Goal: Task Accomplishment & Management: Manage account settings

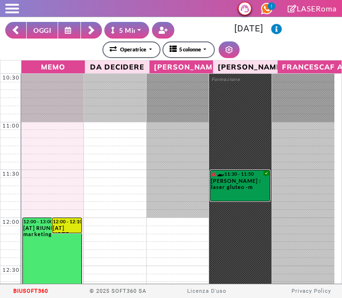
select select "*"
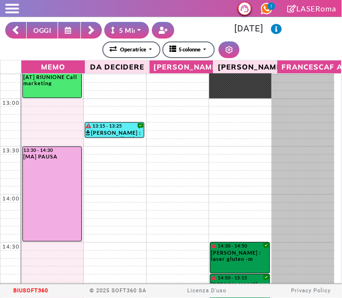
scroll to position [214, 0]
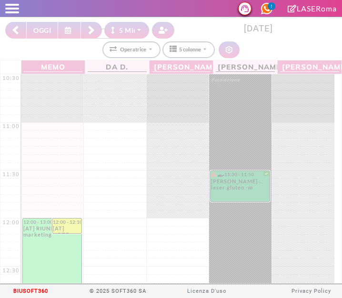
select select "*"
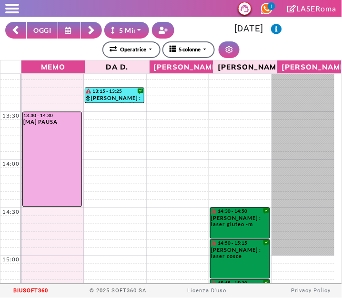
scroll to position [251, 0]
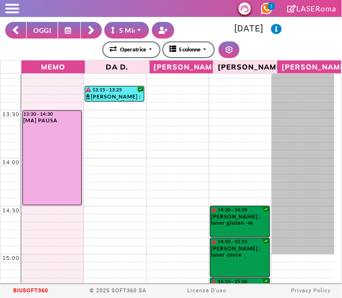
click at [37, 27] on button "OGGI" at bounding box center [42, 30] width 32 height 17
type input "**********"
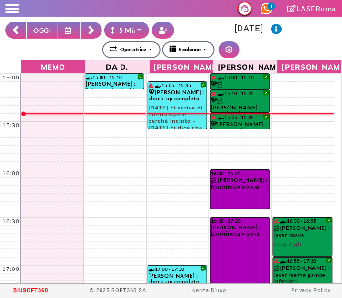
scroll to position [430, 0]
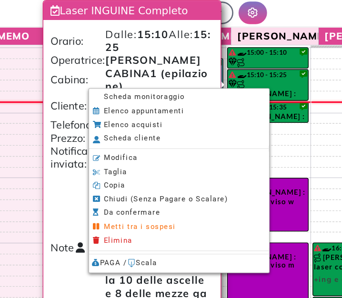
click at [121, 113] on span "Scheda monitoraggio" at bounding box center [148, 112] width 59 height 6
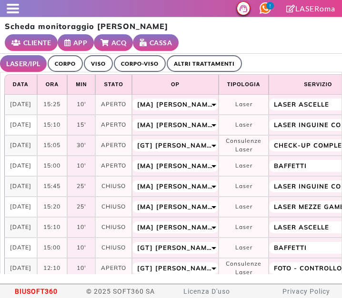
select select "**"
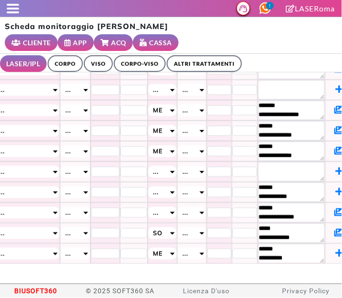
scroll to position [445, 484]
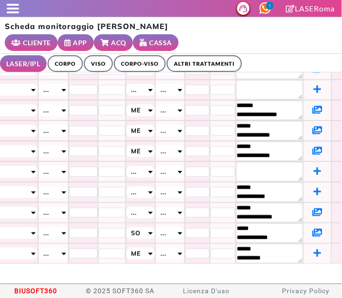
click at [312, 146] on icon at bounding box center [317, 150] width 10 height 9
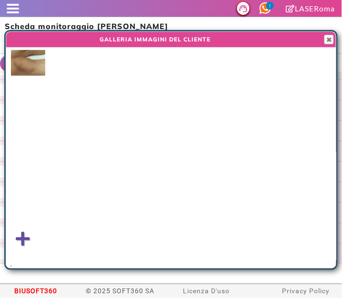
click at [29, 65] on img at bounding box center [28, 63] width 34 height 26
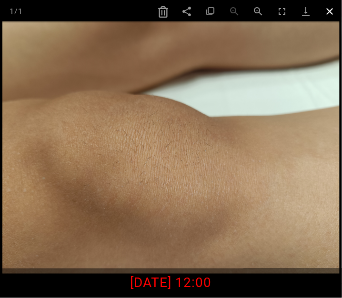
click at [330, 17] on span at bounding box center [330, 11] width 24 height 22
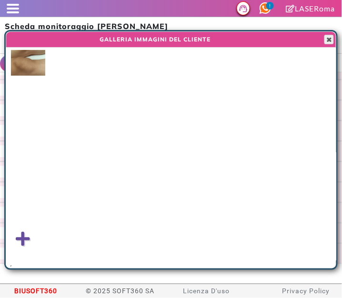
click at [332, 38] on span "button" at bounding box center [329, 40] width 8 height 8
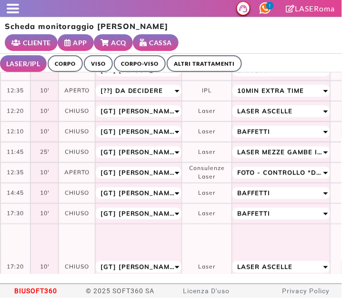
scroll to position [419, 36]
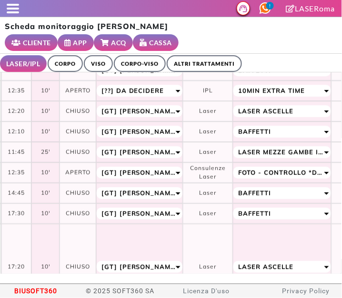
click at [188, 65] on link "ALTRI TRATTAMENTI" at bounding box center [204, 63] width 75 height 17
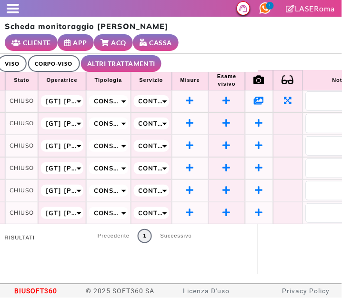
scroll to position [4, 84]
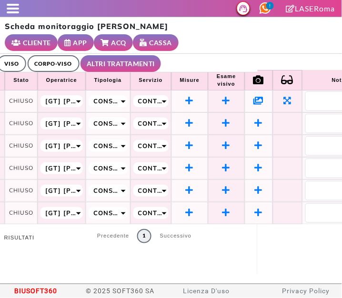
click at [264, 99] on icon at bounding box center [259, 100] width 10 height 9
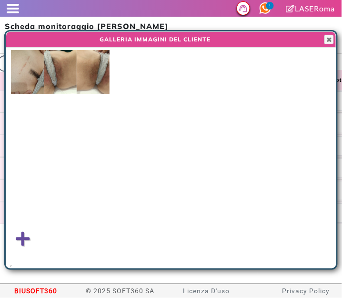
click at [91, 79] on img at bounding box center [93, 72] width 33 height 44
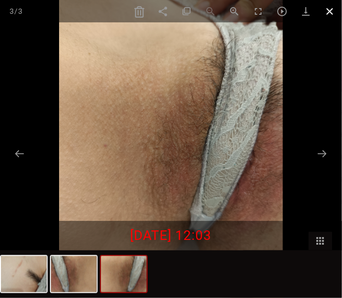
click at [328, 9] on span at bounding box center [330, 11] width 24 height 22
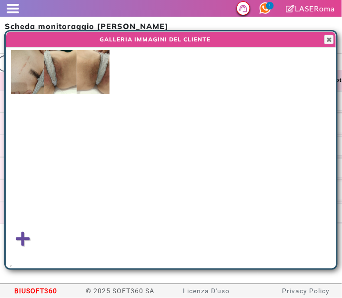
click at [330, 31] on div at bounding box center [171, 31] width 330 height 1
click at [336, 40] on div at bounding box center [335, 149] width 1 height 237
click at [329, 39] on span "button" at bounding box center [329, 40] width 8 height 8
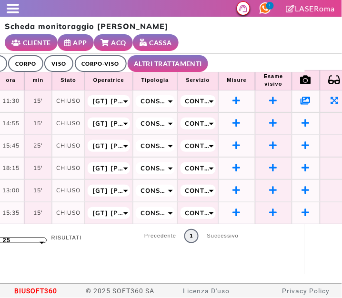
scroll to position [4, 0]
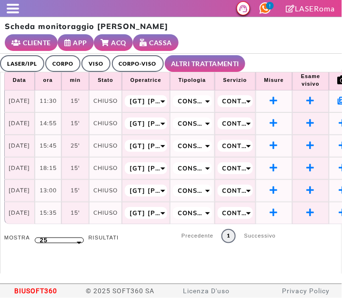
click at [19, 59] on link "LASER/IPL" at bounding box center [22, 63] width 44 height 17
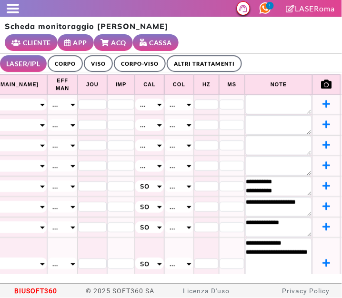
scroll to position [0, 484]
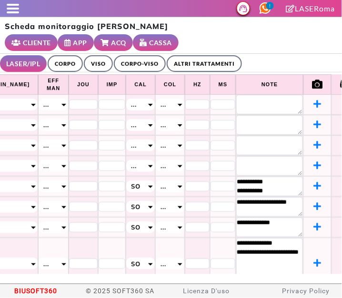
click at [313, 147] on icon at bounding box center [317, 144] width 8 height 9
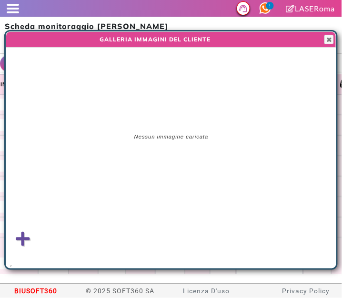
click at [26, 239] on icon at bounding box center [23, 239] width 14 height 16
click at [0, 0] on input "file" at bounding box center [0, 0] width 0 height 0
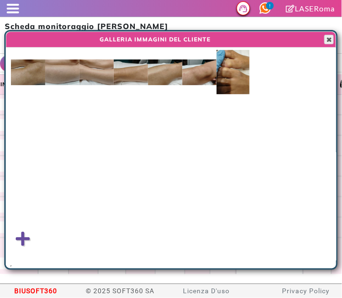
click at [328, 36] on span "button" at bounding box center [329, 40] width 8 height 8
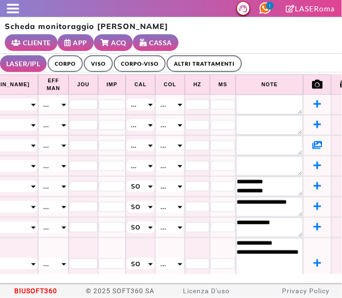
click at [11, 8] on span at bounding box center [13, 9] width 12 height 2
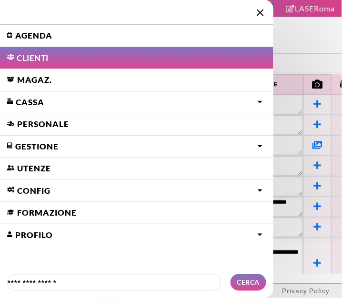
click at [31, 39] on link "Agenda" at bounding box center [136, 36] width 273 height 22
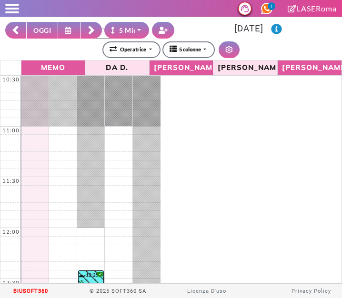
select select "*"
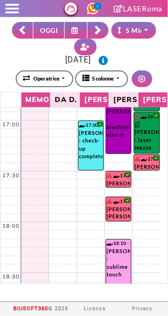
scroll to position [639, 0]
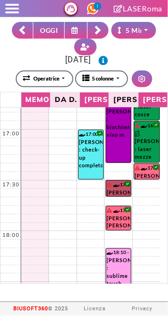
click at [119, 188] on link "17:30 - 17:40 ROBERTA VENEZIA : controllo inguine" at bounding box center [119, 188] width 26 height 17
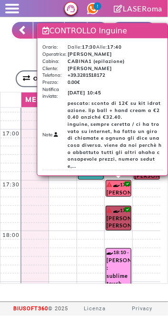
click at [123, 218] on link "17:45 - 18:00 ANNA MARIA SANTO : controllo gambe controllo di tutto / cadrebbe …" at bounding box center [119, 218] width 26 height 25
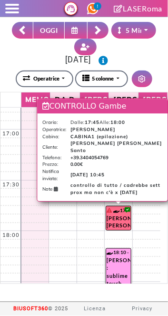
click at [10, 48] on div "**********" at bounding box center [84, 45] width 158 height 46
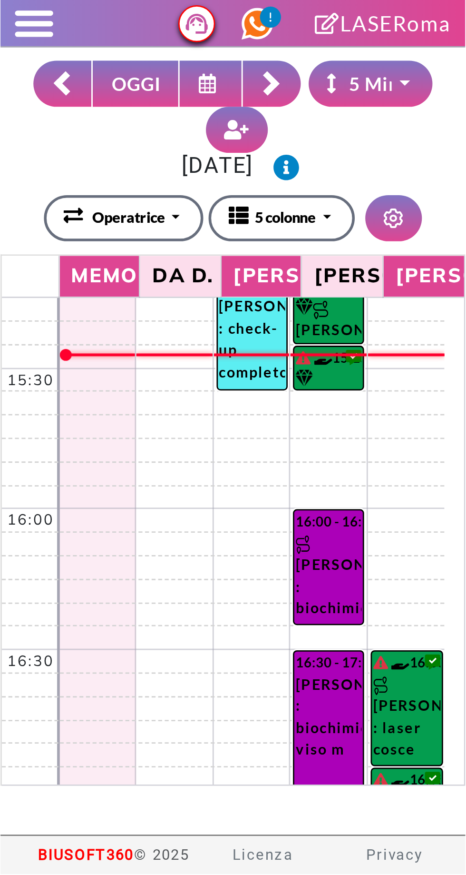
scroll to position [481, 0]
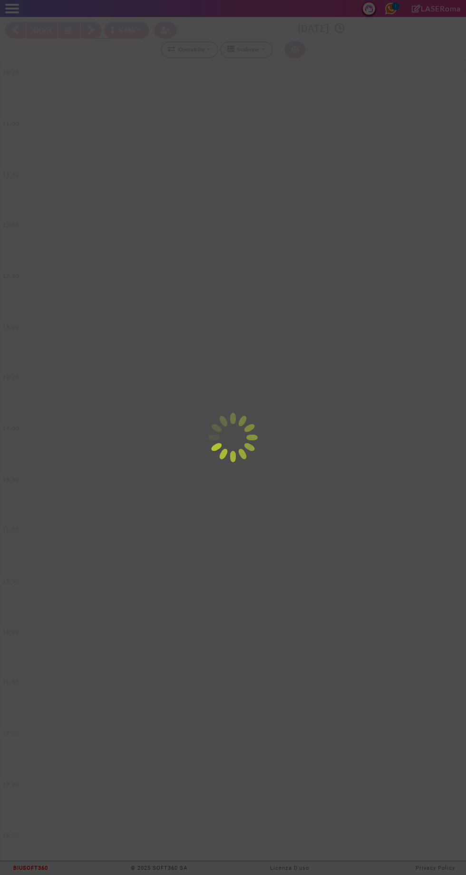
select select "*"
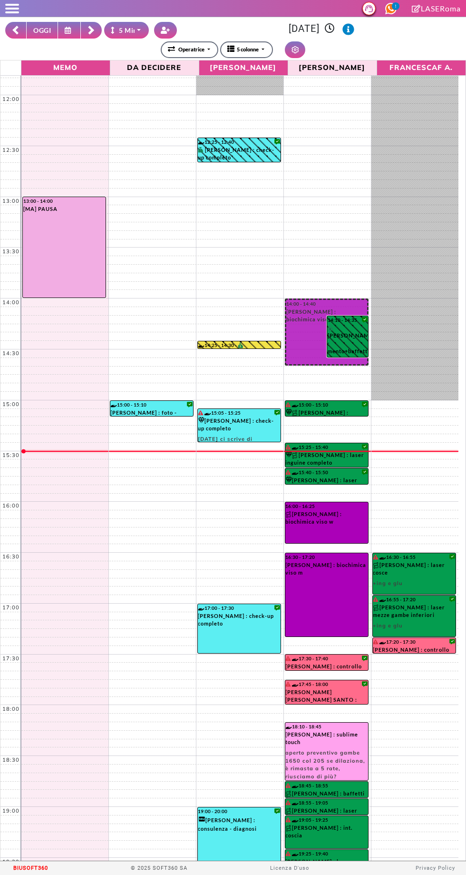
scroll to position [180, 0]
